Goal: Navigation & Orientation: Find specific page/section

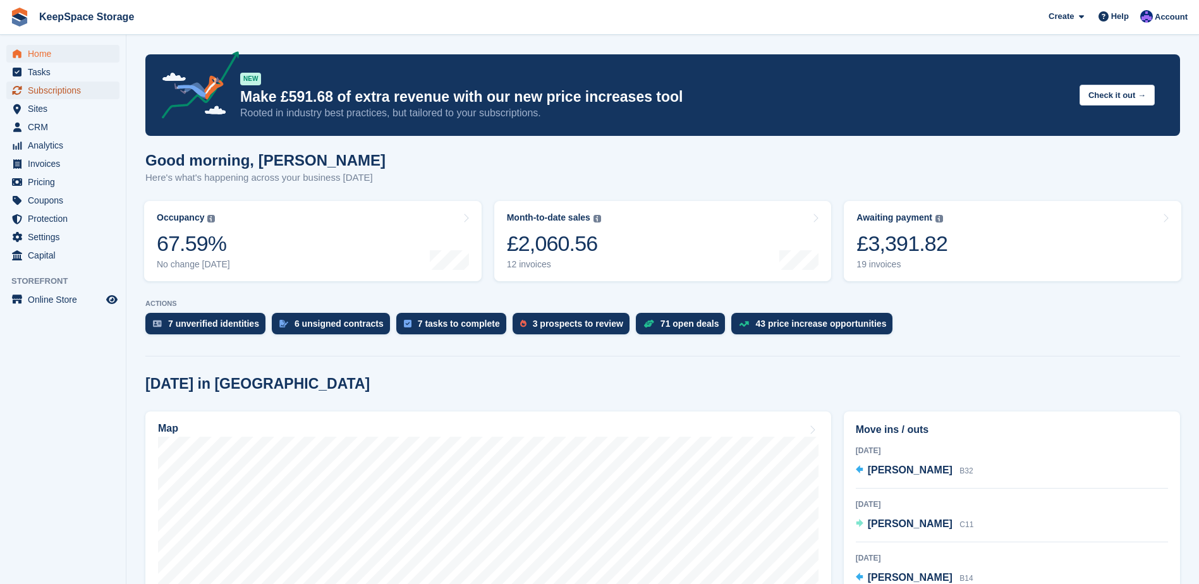
click at [80, 93] on span "Subscriptions" at bounding box center [66, 91] width 76 height 18
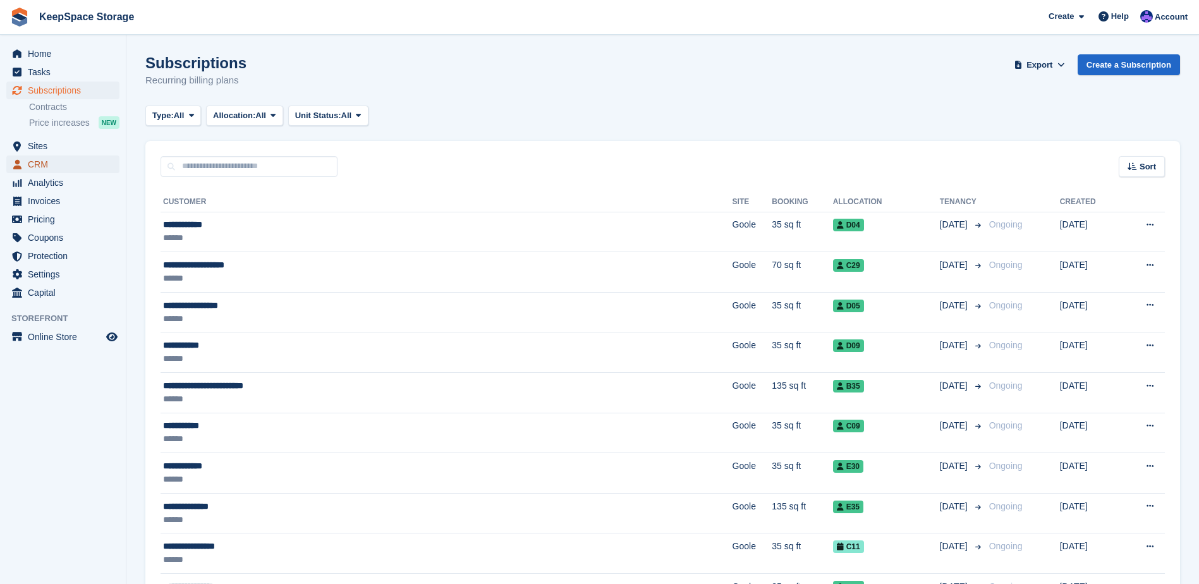
click at [64, 160] on span "CRM" at bounding box center [66, 164] width 76 height 18
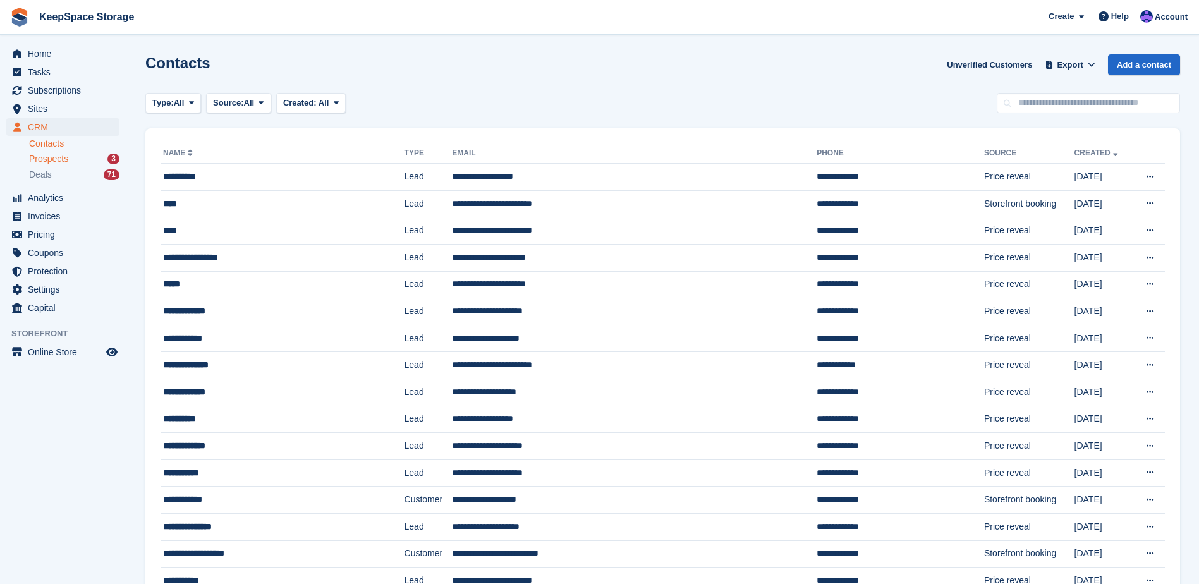
click at [85, 156] on div "Prospects 3" at bounding box center [74, 159] width 90 height 12
